Goal: Information Seeking & Learning: Learn about a topic

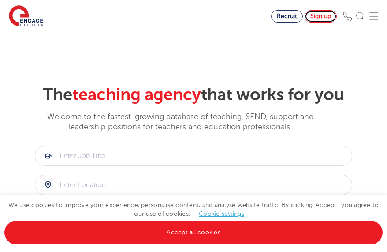
click at [333, 17] on link "Sign up" at bounding box center [321, 16] width 32 height 12
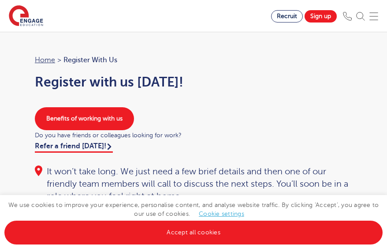
click at [379, 19] on img at bounding box center [374, 16] width 9 height 9
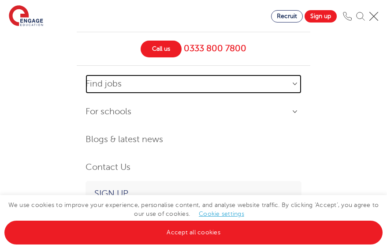
click at [116, 84] on link "Find jobs" at bounding box center [194, 84] width 216 height 19
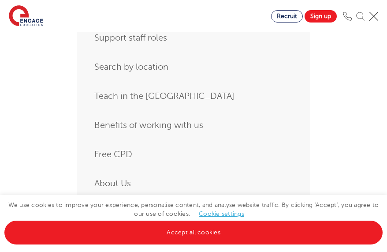
scroll to position [191, 0]
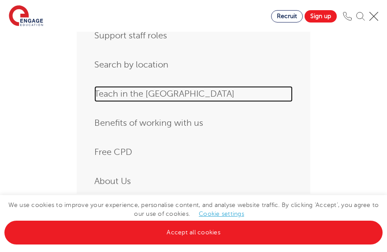
click at [108, 93] on link "Teach in the [GEOGRAPHIC_DATA]" at bounding box center [193, 94] width 199 height 16
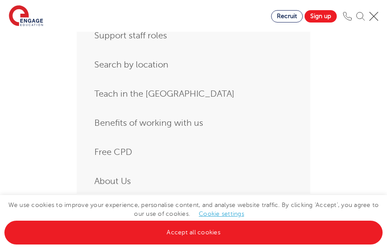
scroll to position [0, 0]
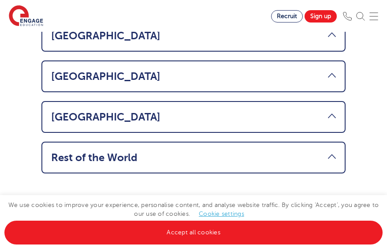
scroll to position [823, 0]
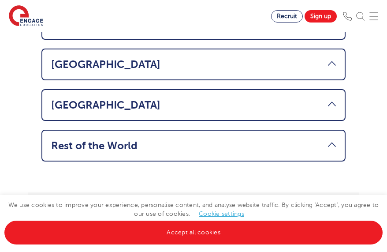
click at [289, 139] on link "Rest of the World" at bounding box center [193, 145] width 285 height 12
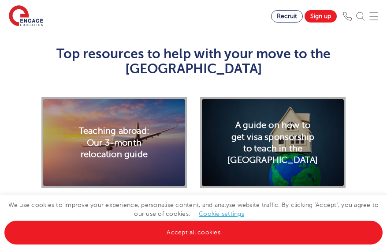
scroll to position [1398, 0]
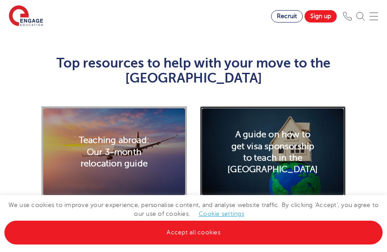
click at [275, 129] on h2 "A guide on how to get visa sponsorship to teach in the UK" at bounding box center [273, 152] width 90 height 46
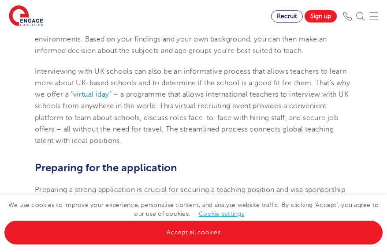
scroll to position [792, 0]
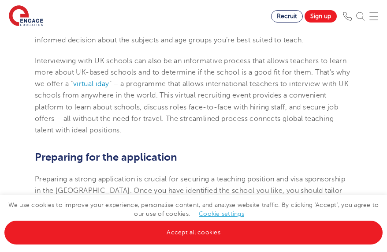
click at [387, 12] on div "Recruit Sign up" at bounding box center [329, 16] width 116 height 12
click at [379, 16] on img at bounding box center [374, 16] width 9 height 9
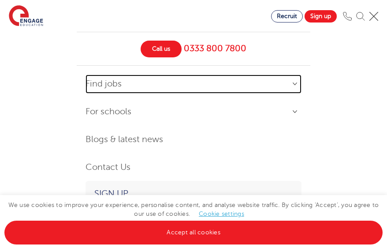
click at [114, 84] on link "Find jobs" at bounding box center [194, 84] width 216 height 19
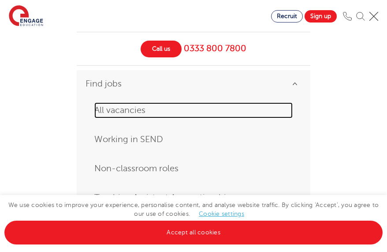
click at [129, 109] on link "All vacancies" at bounding box center [193, 110] width 199 height 16
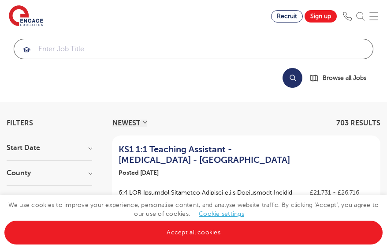
click at [174, 51] on input "search" at bounding box center [193, 48] width 359 height 19
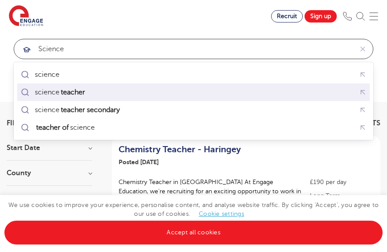
click at [83, 91] on mark "teacher" at bounding box center [73, 92] width 27 height 11
type input "science teacher"
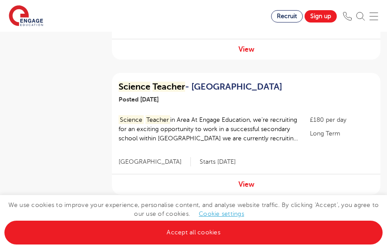
scroll to position [880, 0]
